Goal: Task Accomplishment & Management: Manage account settings

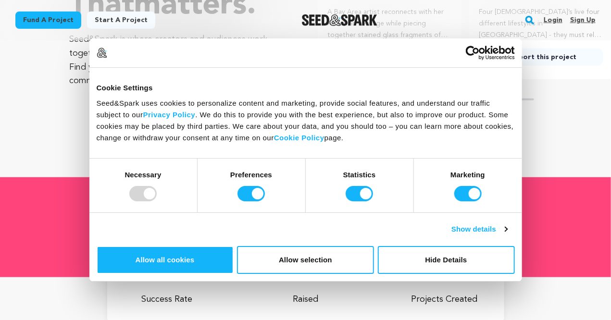
scroll to position [320, 0]
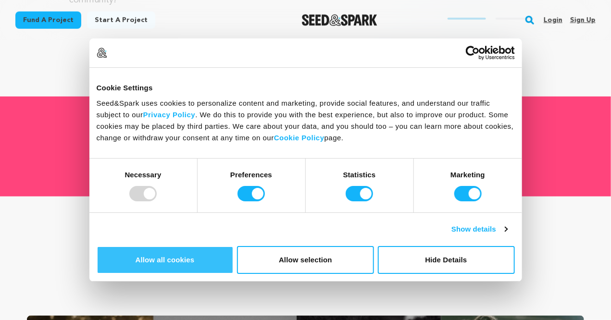
drag, startPoint x: 502, startPoint y: 194, endPoint x: 467, endPoint y: 188, distance: 35.0
click at [234, 246] on button "Allow all cookies" at bounding box center [165, 260] width 137 height 28
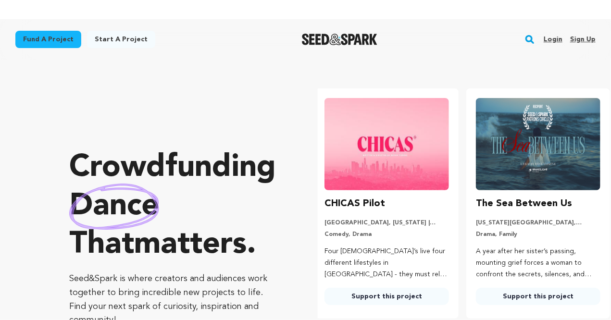
scroll to position [0, 159]
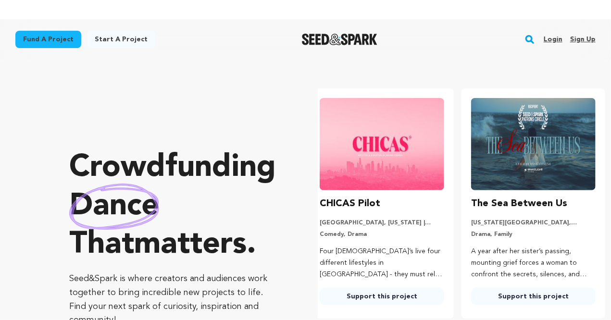
click at [583, 39] on link "Sign up" at bounding box center [582, 39] width 25 height 15
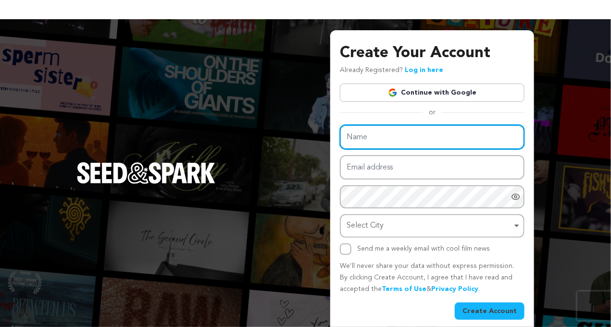
click at [394, 138] on input "Name" at bounding box center [432, 137] width 185 height 25
type input "The Web Health"
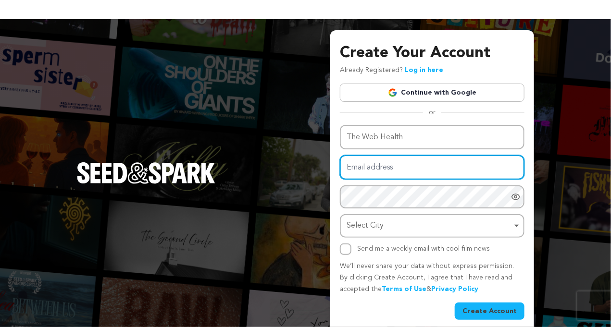
click at [399, 165] on input "Email address" at bounding box center [432, 167] width 185 height 25
type input "williammjohhn7878@gmail.com"
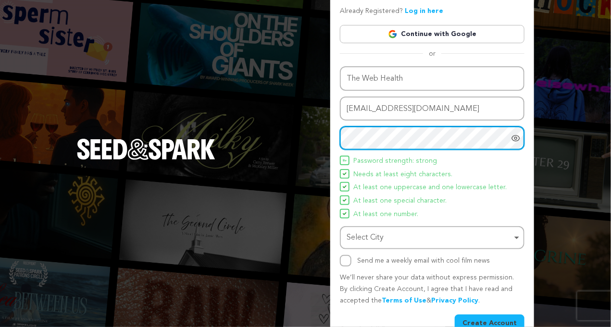
scroll to position [68, 0]
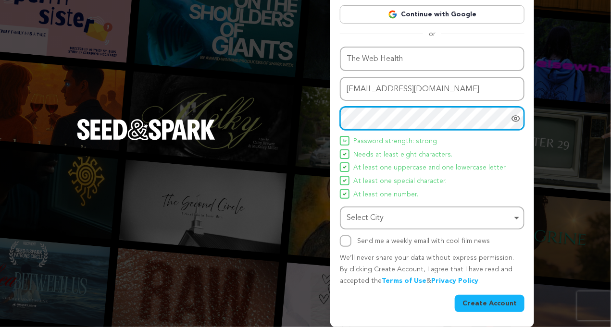
click at [432, 218] on div "Select City Remove item" at bounding box center [429, 219] width 165 height 14
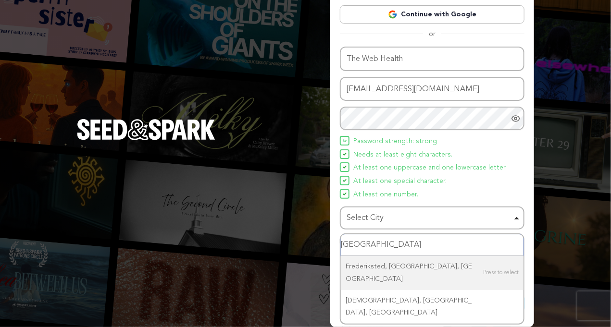
drag, startPoint x: 395, startPoint y: 248, endPoint x: 328, endPoint y: 253, distance: 66.6
click at [328, 253] on div "Create Your Account Already Registered? Log in here Continue with Google or eyJ…" at bounding box center [305, 139] width 611 height 376
type input "United States"
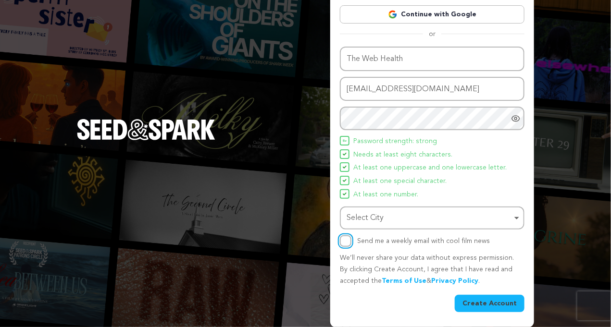
drag, startPoint x: 343, startPoint y: 240, endPoint x: 349, endPoint y: 241, distance: 5.5
click at [344, 239] on input "Send me a weekly email with cool film news" at bounding box center [346, 242] width 12 height 12
checkbox input "true"
click at [494, 303] on button "Create Account" at bounding box center [490, 303] width 70 height 17
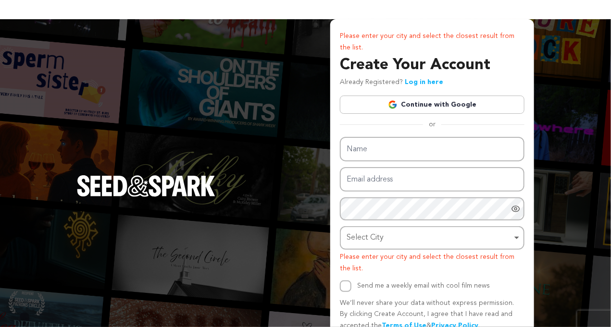
click at [417, 106] on link "Continue with Google" at bounding box center [432, 105] width 185 height 18
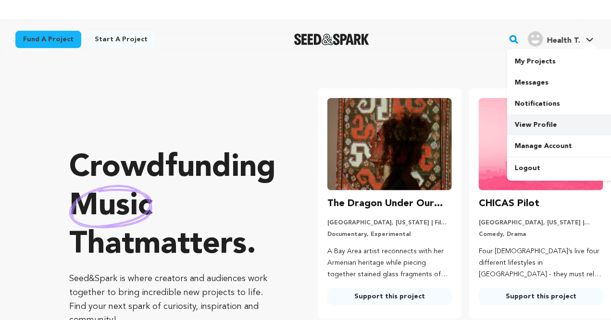
click at [537, 127] on link "View Profile" at bounding box center [561, 124] width 108 height 21
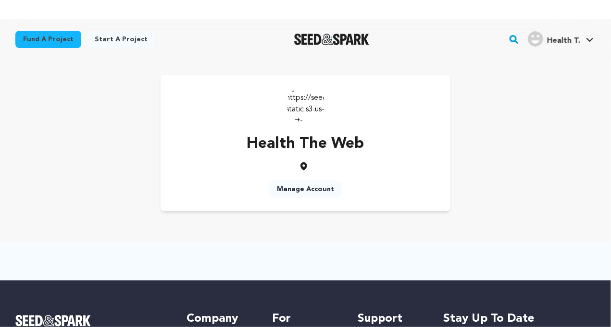
click at [311, 191] on link "Manage Account" at bounding box center [305, 189] width 73 height 17
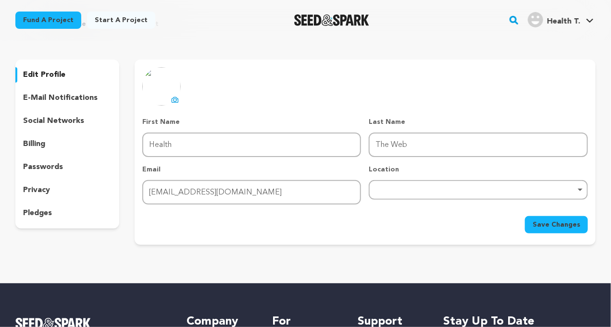
scroll to position [80, 0]
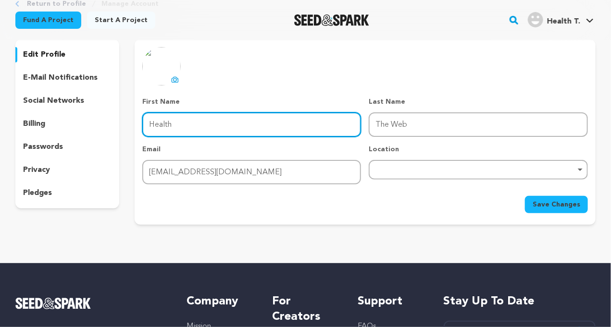
click at [232, 130] on input "Health" at bounding box center [251, 125] width 219 height 25
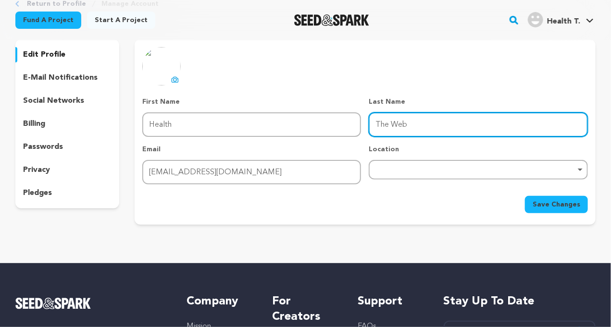
drag, startPoint x: 427, startPoint y: 125, endPoint x: 279, endPoint y: 124, distance: 148.1
click at [279, 124] on div "First Name First Name Health Last Name Last Name The Web Email Email williammjo…" at bounding box center [365, 141] width 446 height 88
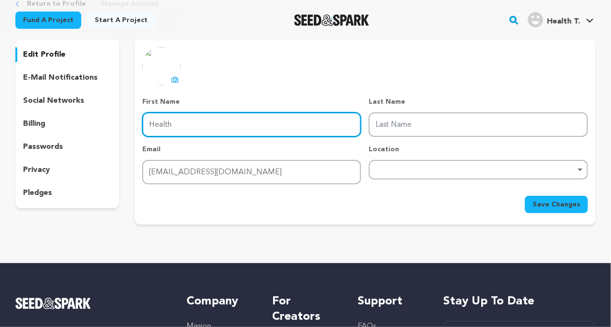
drag, startPoint x: 247, startPoint y: 129, endPoint x: 129, endPoint y: 132, distance: 118.3
click at [129, 132] on div "edit profile e-mail notifications social networks billing passwords privacy ple…" at bounding box center [305, 132] width 580 height 186
paste input "The Web"
type input "The Web"
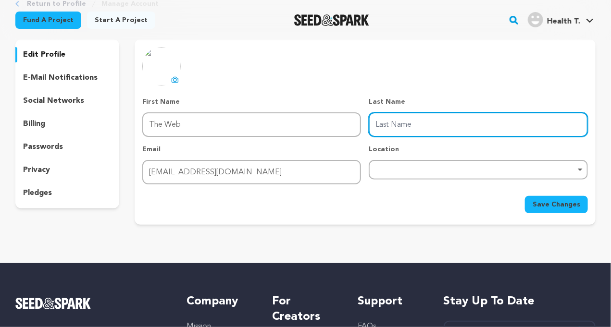
click at [393, 127] on input "Last Name" at bounding box center [478, 125] width 219 height 25
type input "Health"
click at [410, 165] on div "Remove item" at bounding box center [478, 170] width 219 height 20
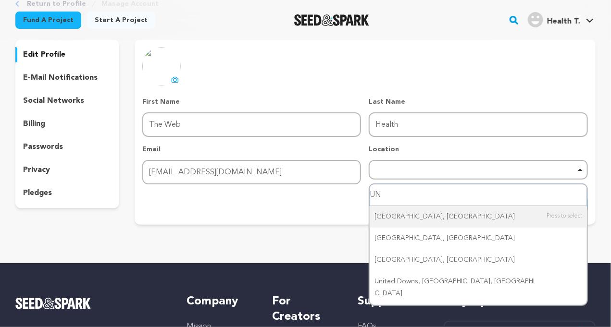
type input "U"
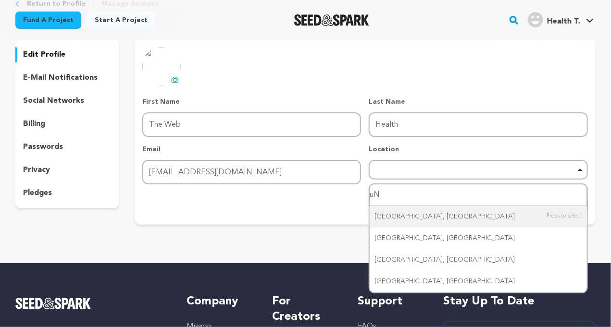
type input "u"
type input "United States"
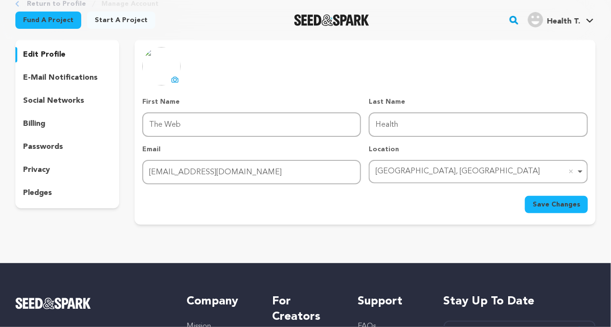
click at [481, 175] on div "Unitedville‎, Belize Remove item" at bounding box center [476, 172] width 200 height 14
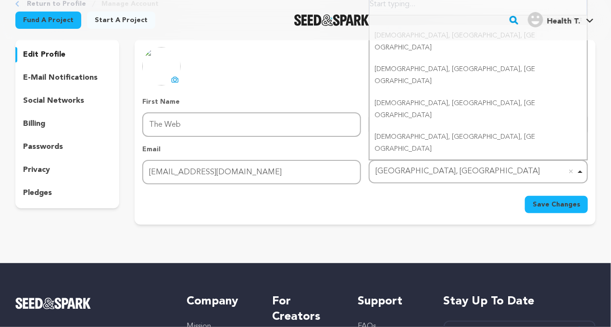
scroll to position [73, 0]
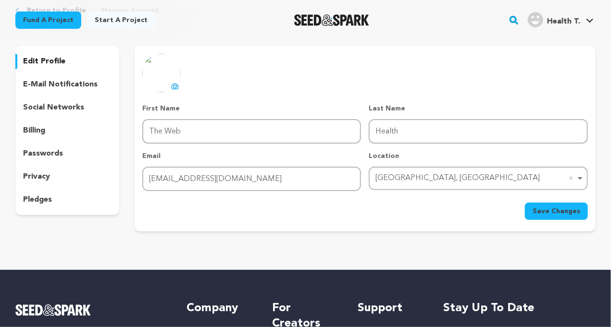
click at [468, 215] on div "Save Changes" at bounding box center [365, 211] width 446 height 17
click at [562, 212] on span "Save Changes" at bounding box center [557, 212] width 48 height 10
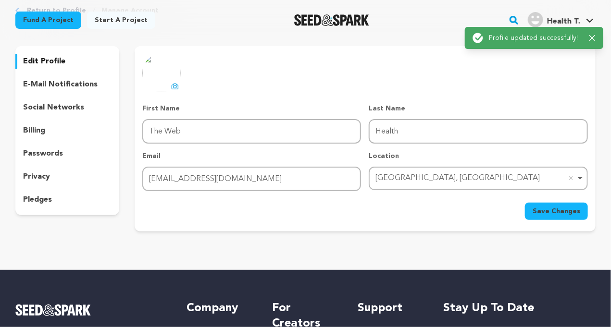
click at [75, 108] on p "social networks" at bounding box center [53, 108] width 61 height 12
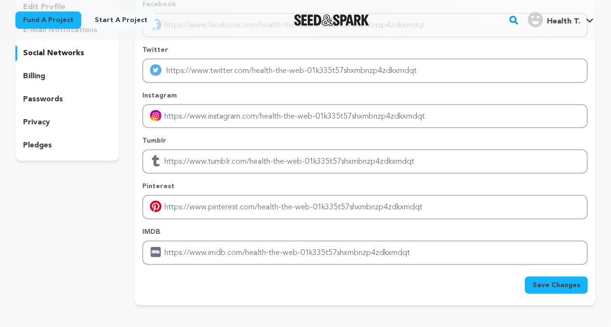
scroll to position [80, 0]
